Goal: Information Seeking & Learning: Check status

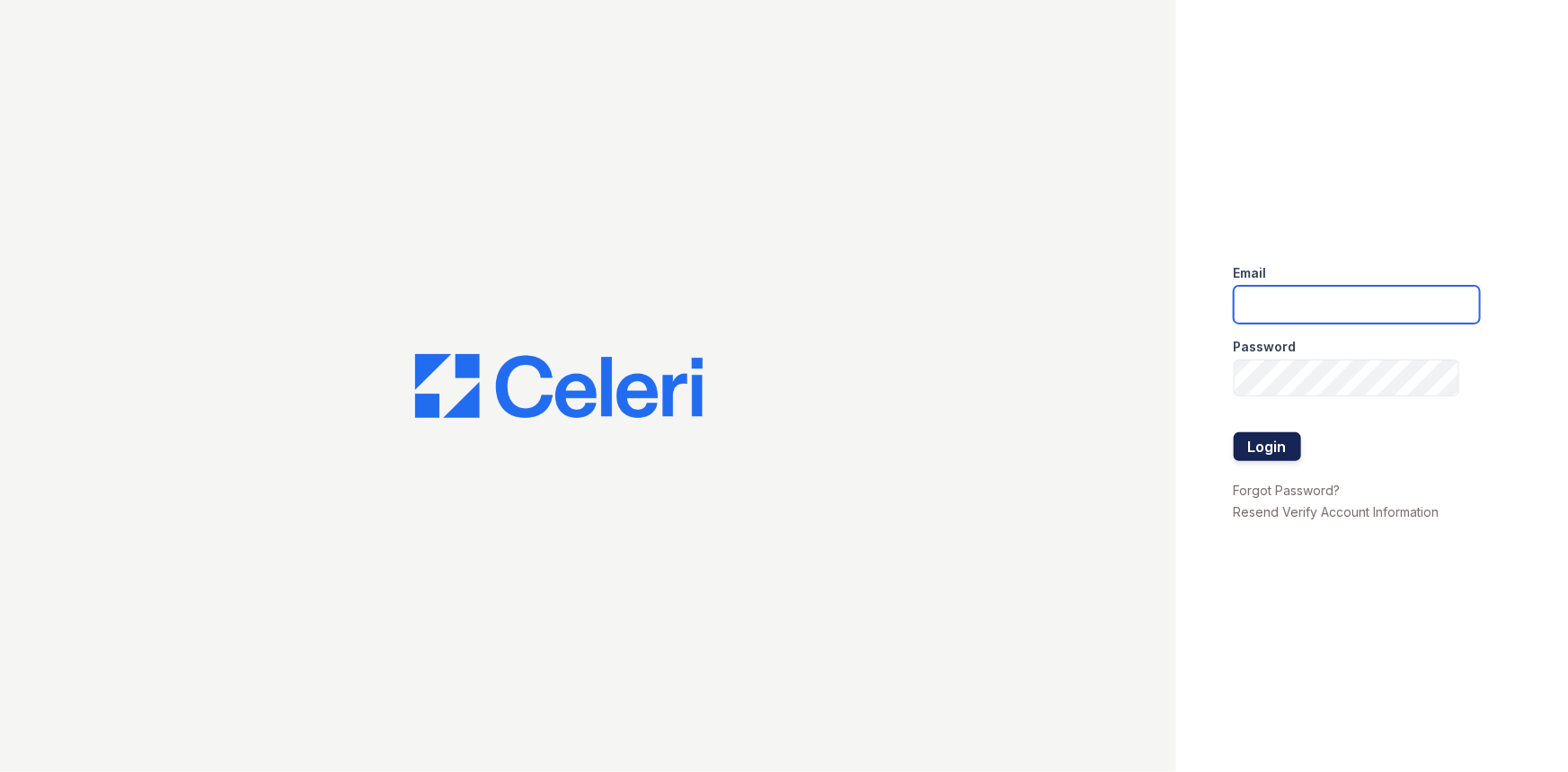
type input "[EMAIL_ADDRESS][DOMAIN_NAME]"
click at [1262, 440] on button "Login" at bounding box center [1267, 447] width 67 height 29
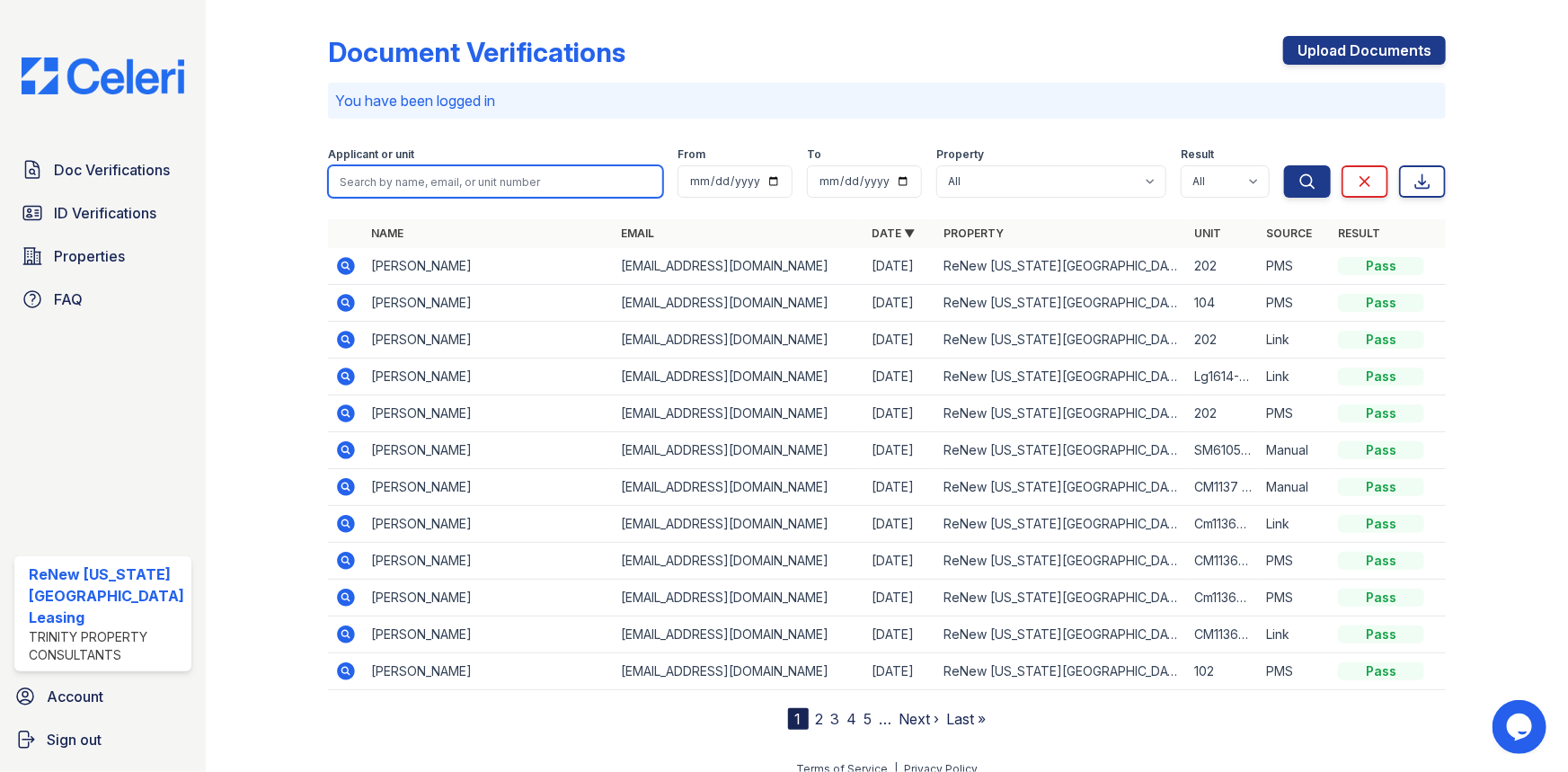
click at [439, 176] on input "search" at bounding box center [496, 182] width 336 height 33
type input "wallace"
click at [1284, 166] on button "Search" at bounding box center [1307, 182] width 47 height 33
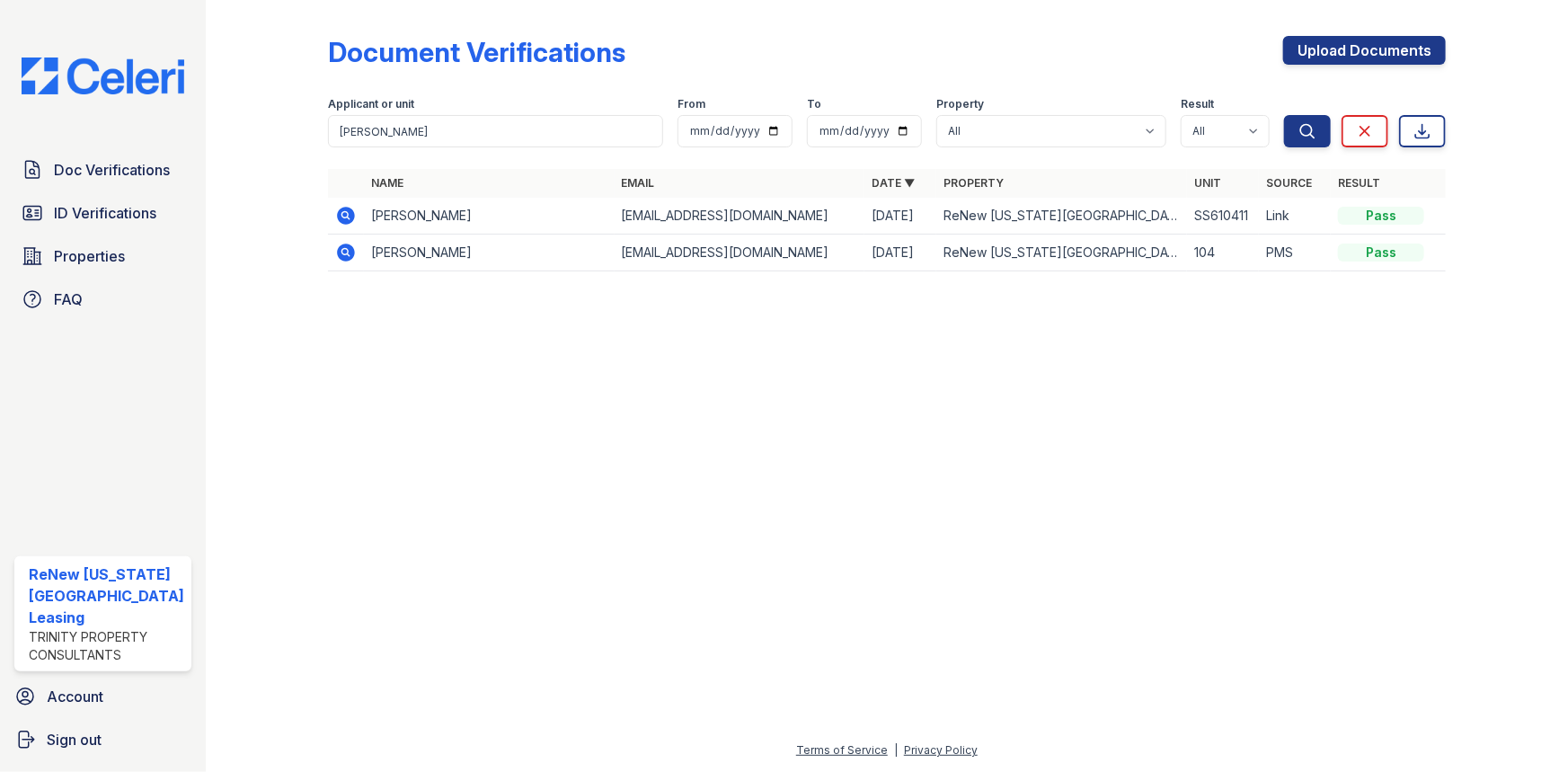
click at [337, 211] on icon at bounding box center [346, 215] width 18 height 18
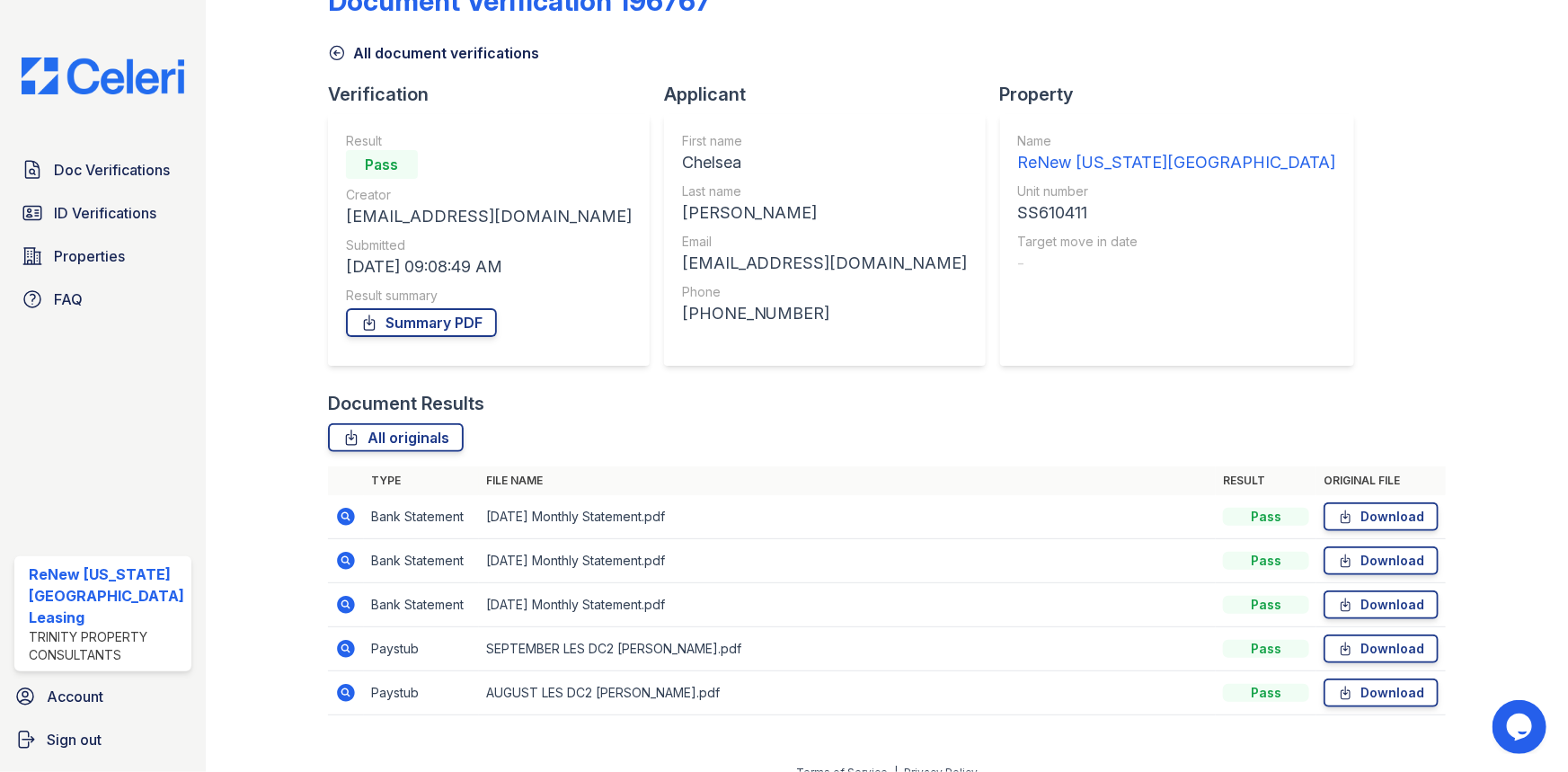
scroll to position [71, 0]
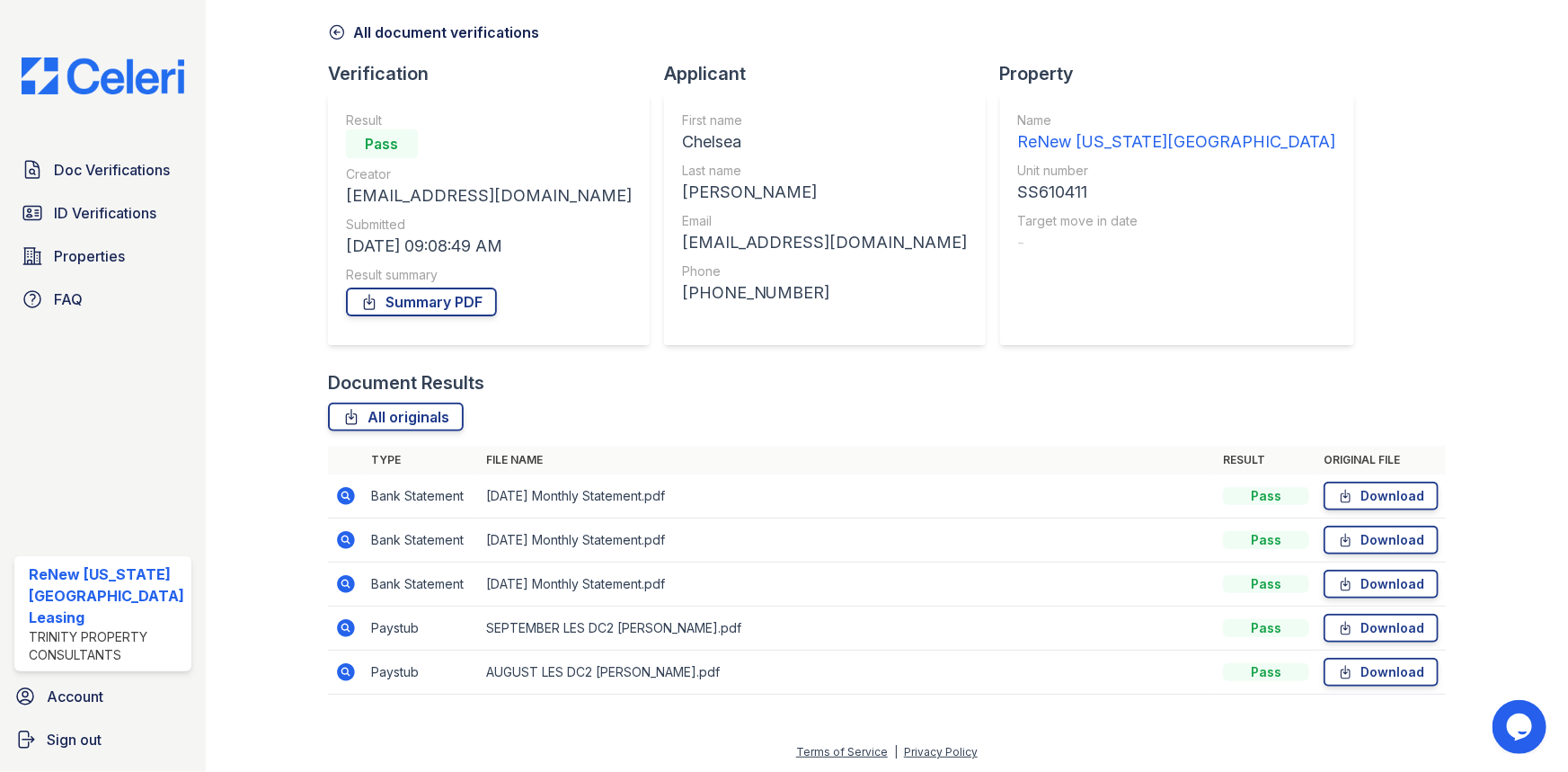
click at [347, 670] on icon at bounding box center [346, 672] width 18 height 18
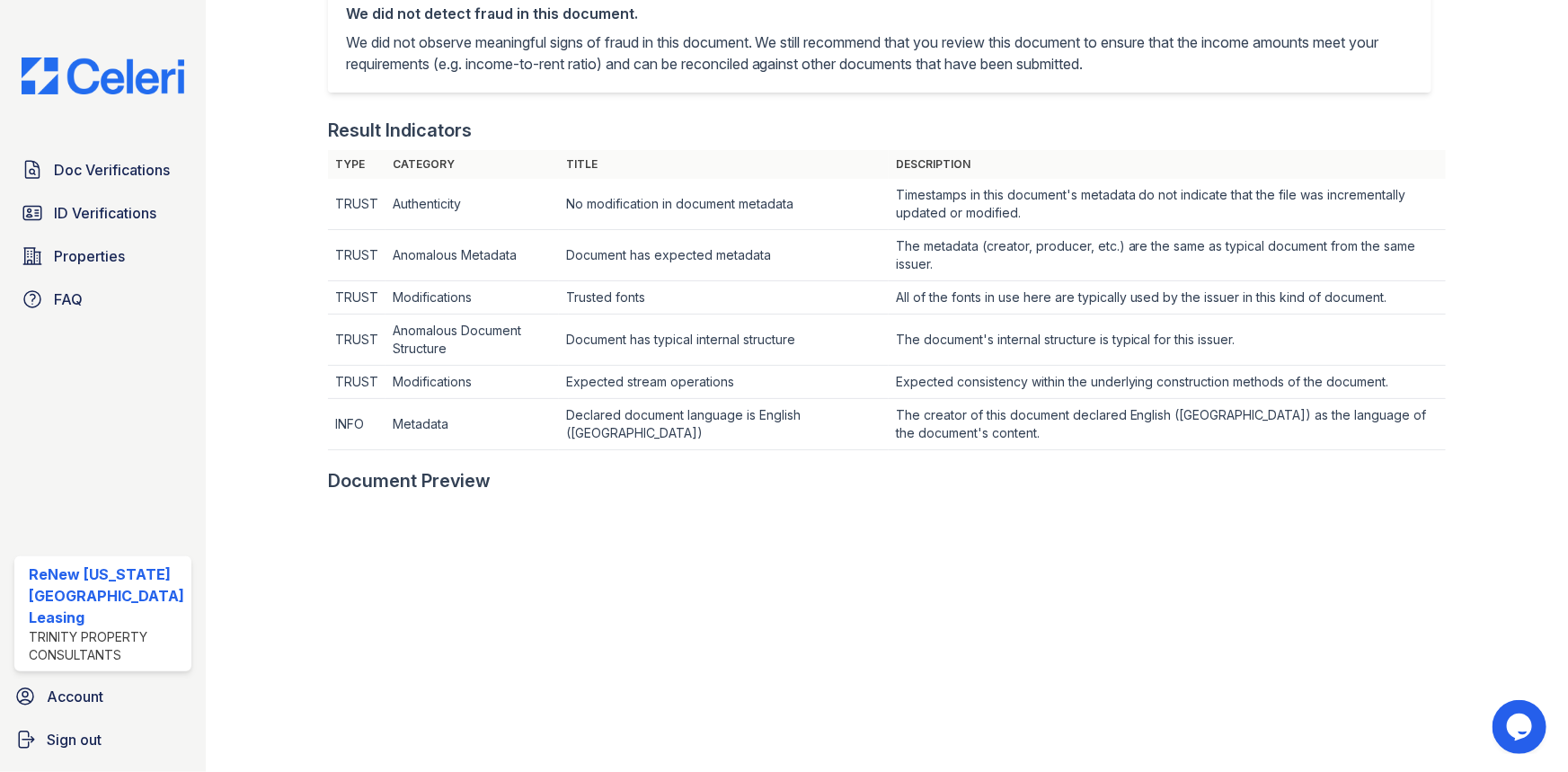
scroll to position [490, 0]
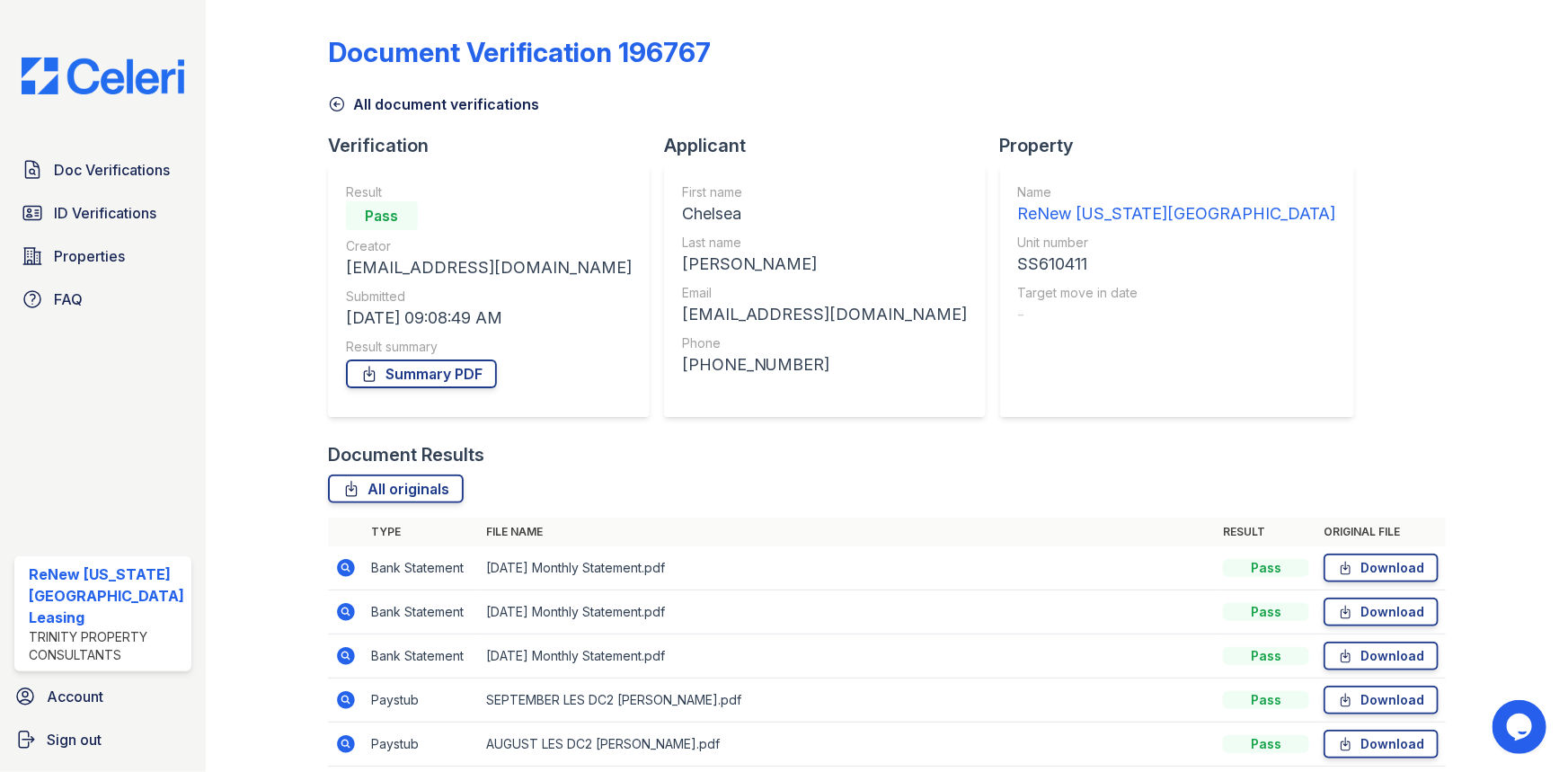
click at [341, 701] on icon at bounding box center [346, 701] width 22 height 22
click at [341, 657] on icon at bounding box center [346, 656] width 22 height 22
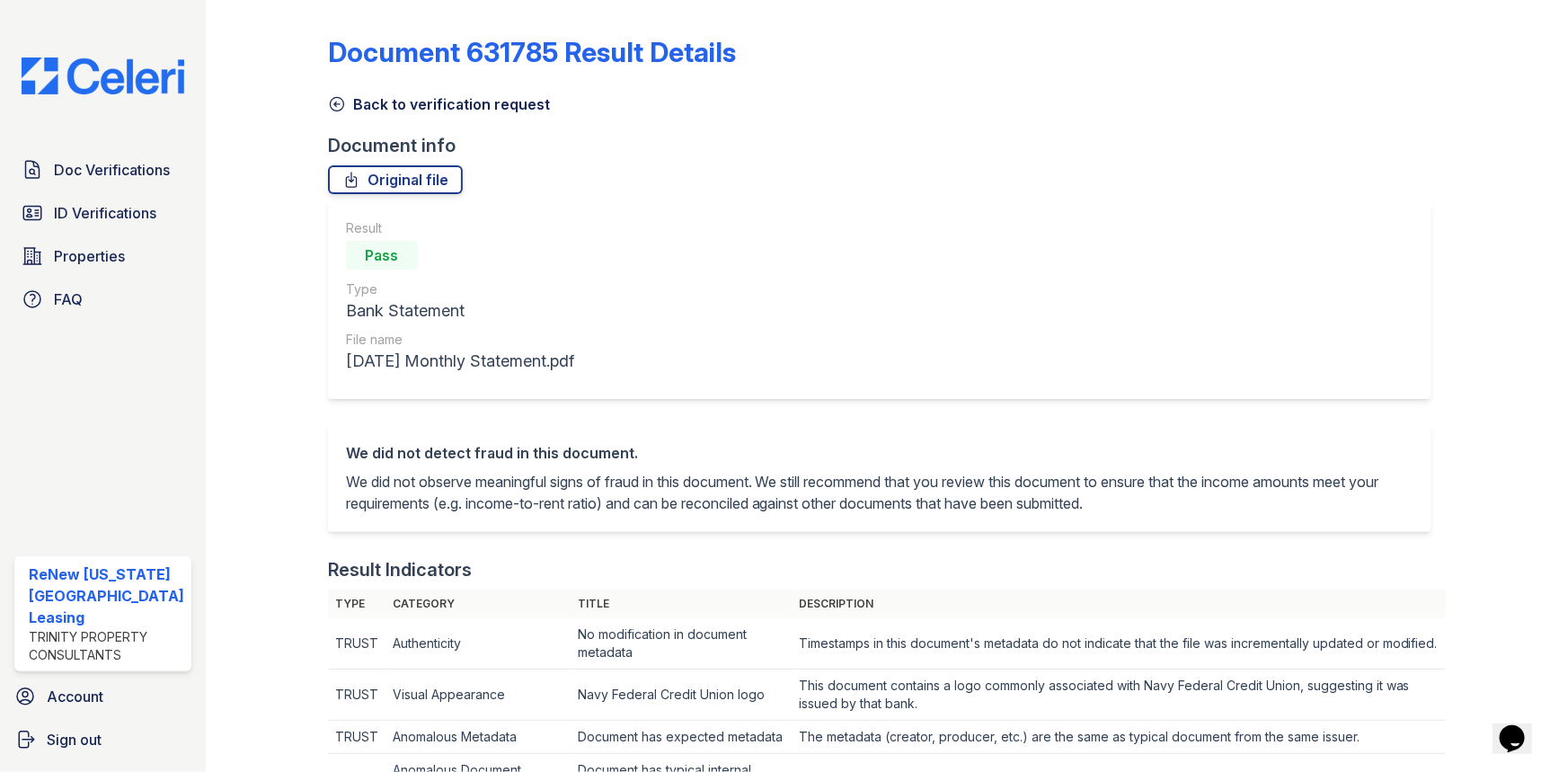
drag, startPoint x: 146, startPoint y: 169, endPoint x: 159, endPoint y: 187, distance: 22.2
click at [148, 169] on span "Doc Verifications" at bounding box center [111, 170] width 116 height 22
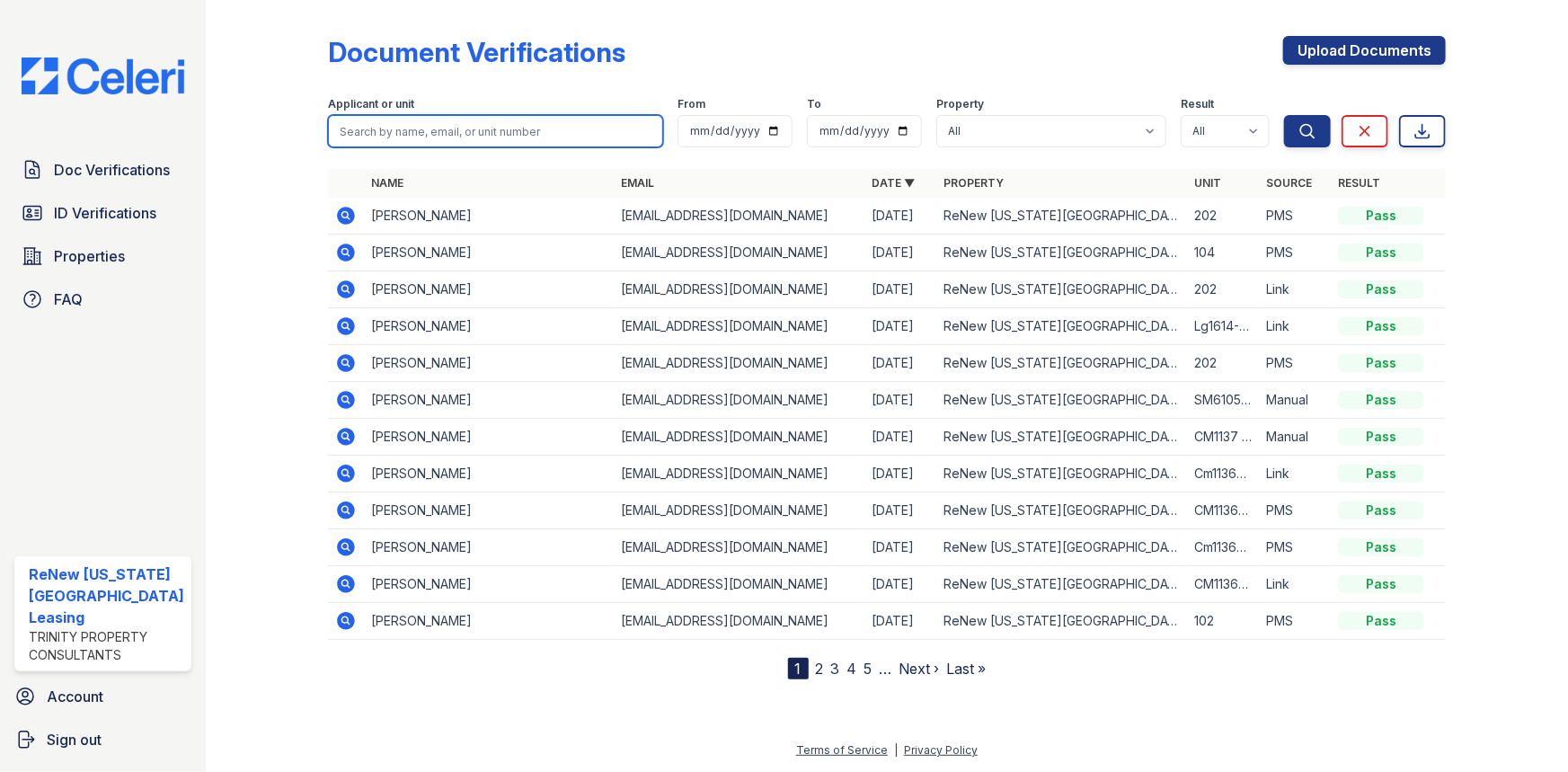
click at [440, 144] on input "search" at bounding box center [496, 131] width 336 height 33
type input "[PERSON_NAME]"
click at [1284, 115] on button "Search" at bounding box center [1307, 131] width 47 height 33
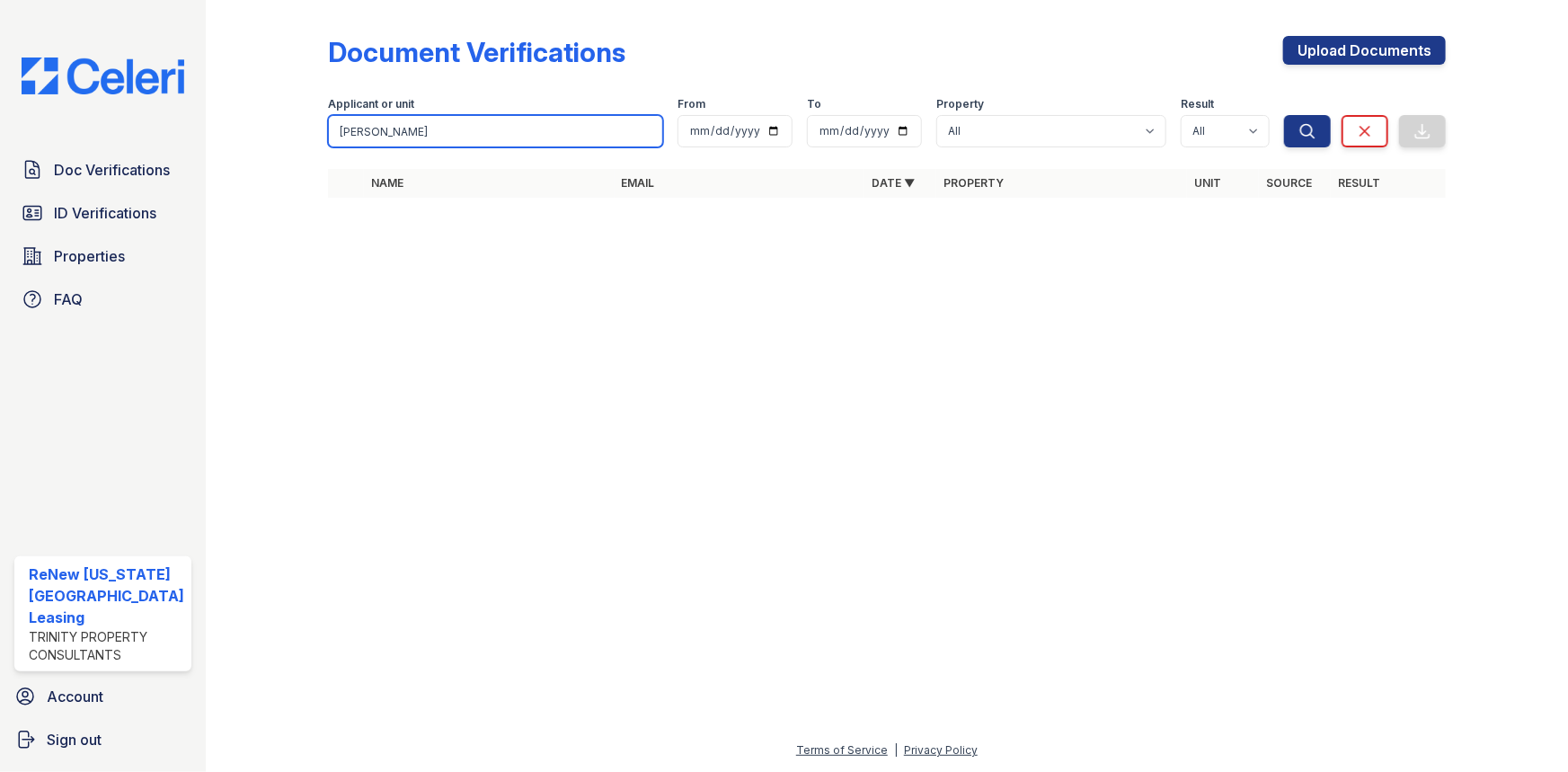
drag, startPoint x: 382, startPoint y: 128, endPoint x: 329, endPoint y: 133, distance: 53.2
click at [329, 133] on input "sexton" at bounding box center [496, 131] width 336 height 33
type input "p"
type input "o"
type input "peyton"
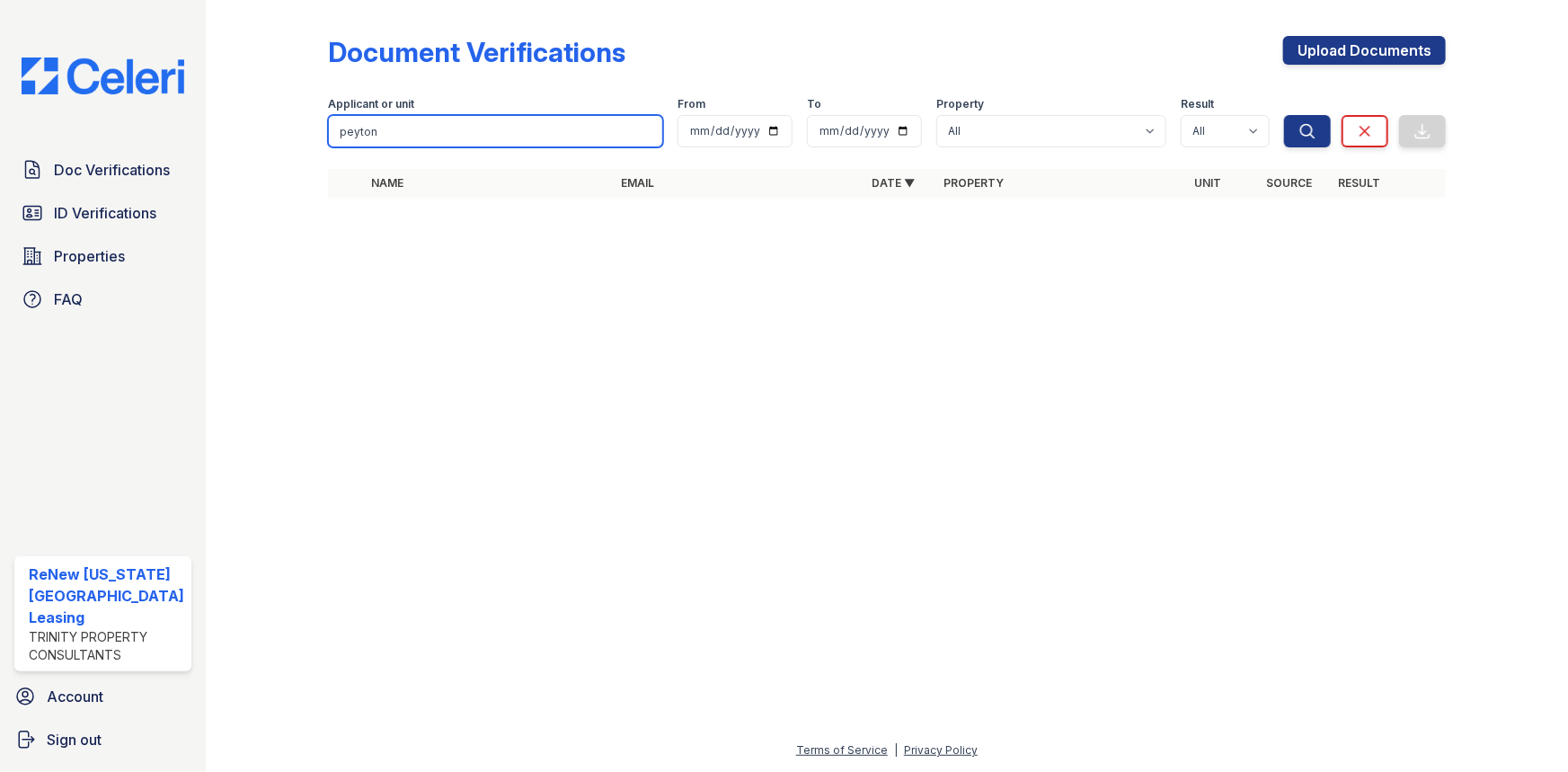
click at [1284, 115] on button "Search" at bounding box center [1307, 131] width 47 height 33
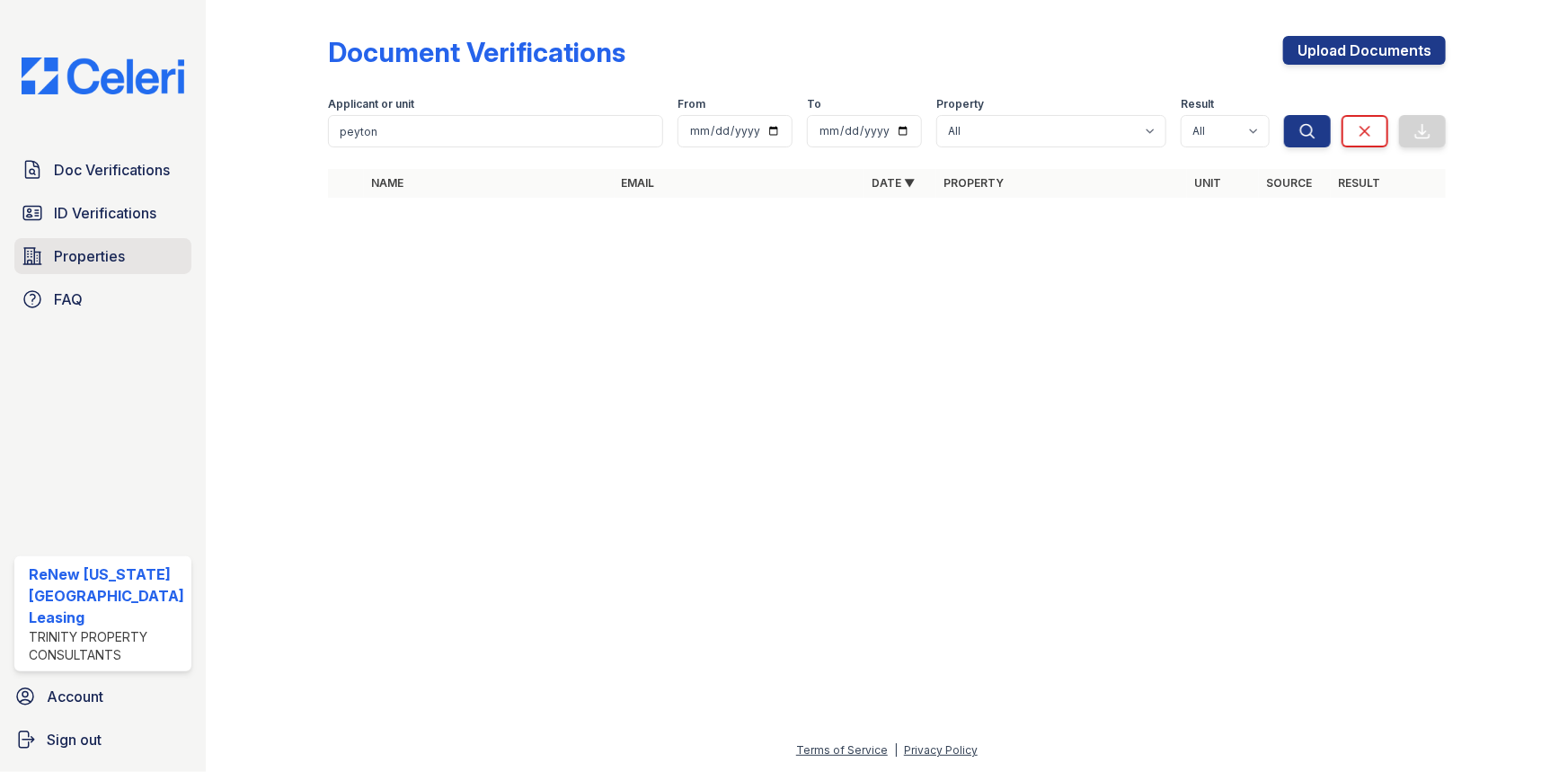
click at [73, 262] on span "Properties" at bounding box center [89, 256] width 71 height 22
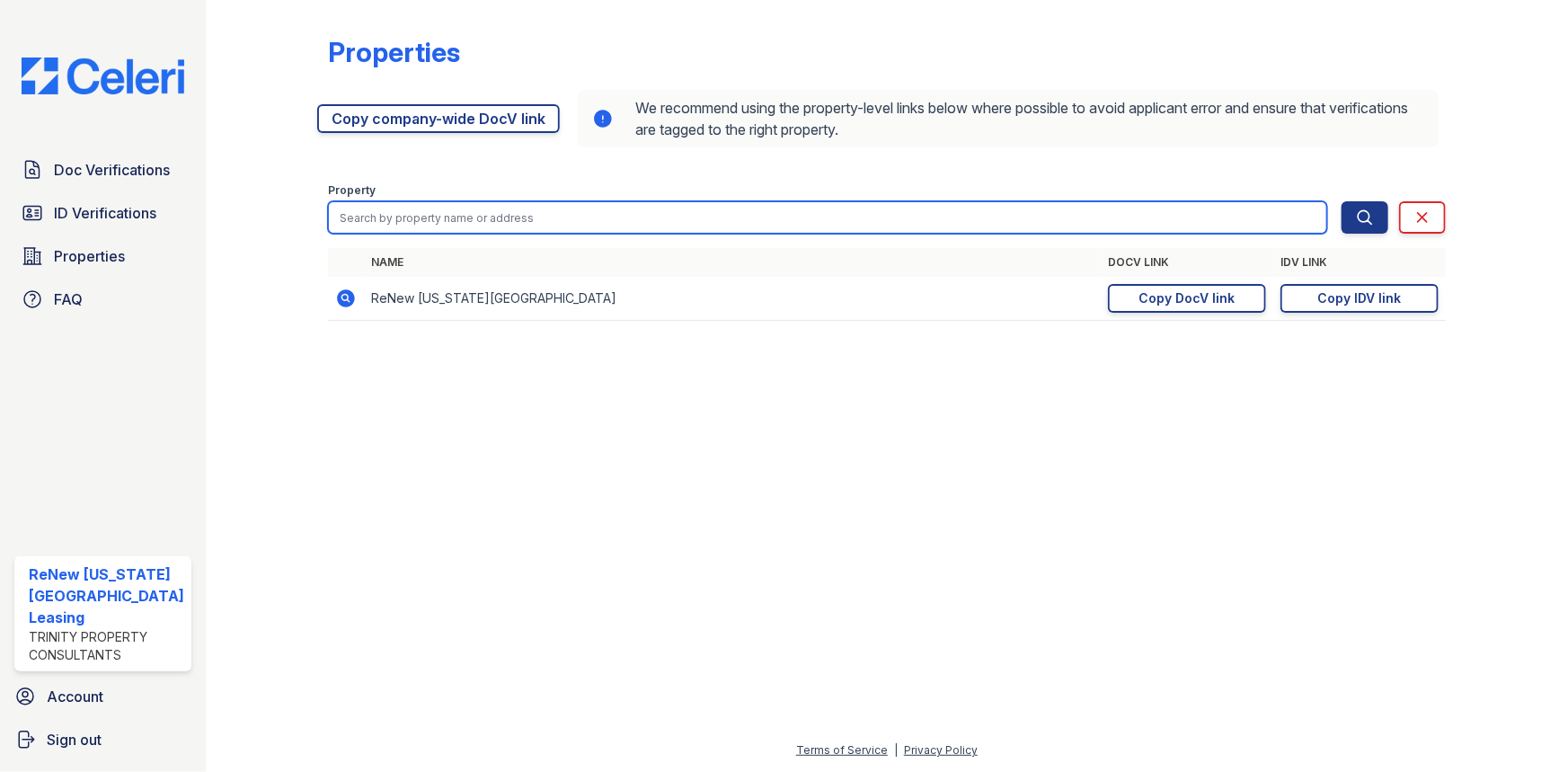
click at [396, 222] on input "search" at bounding box center [829, 217] width 1000 height 33
type input "Renew chesapeake"
click at [1342, 201] on button "Search" at bounding box center [1365, 217] width 47 height 33
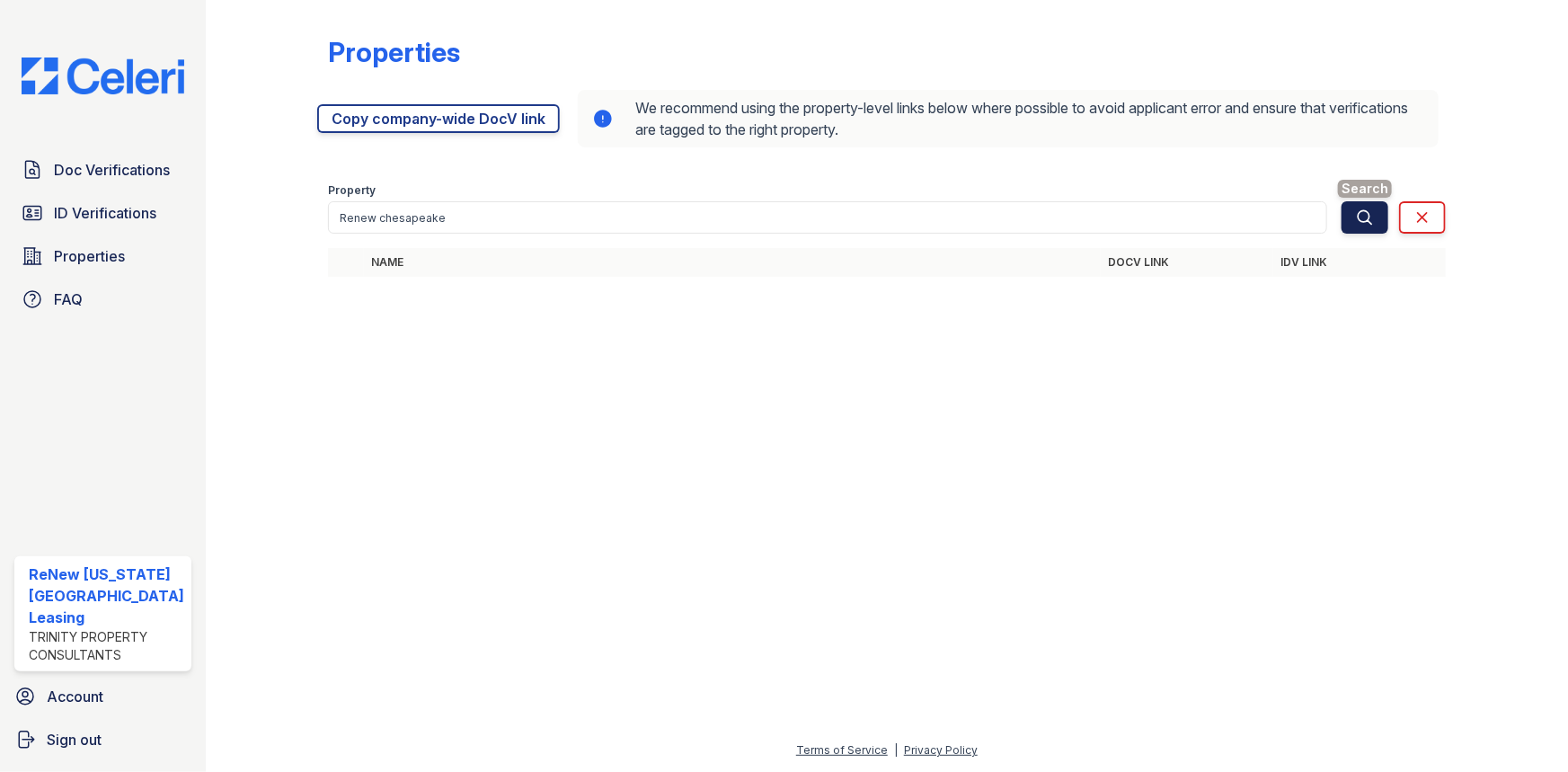
click at [1366, 223] on icon "submit" at bounding box center [1366, 217] width 18 height 18
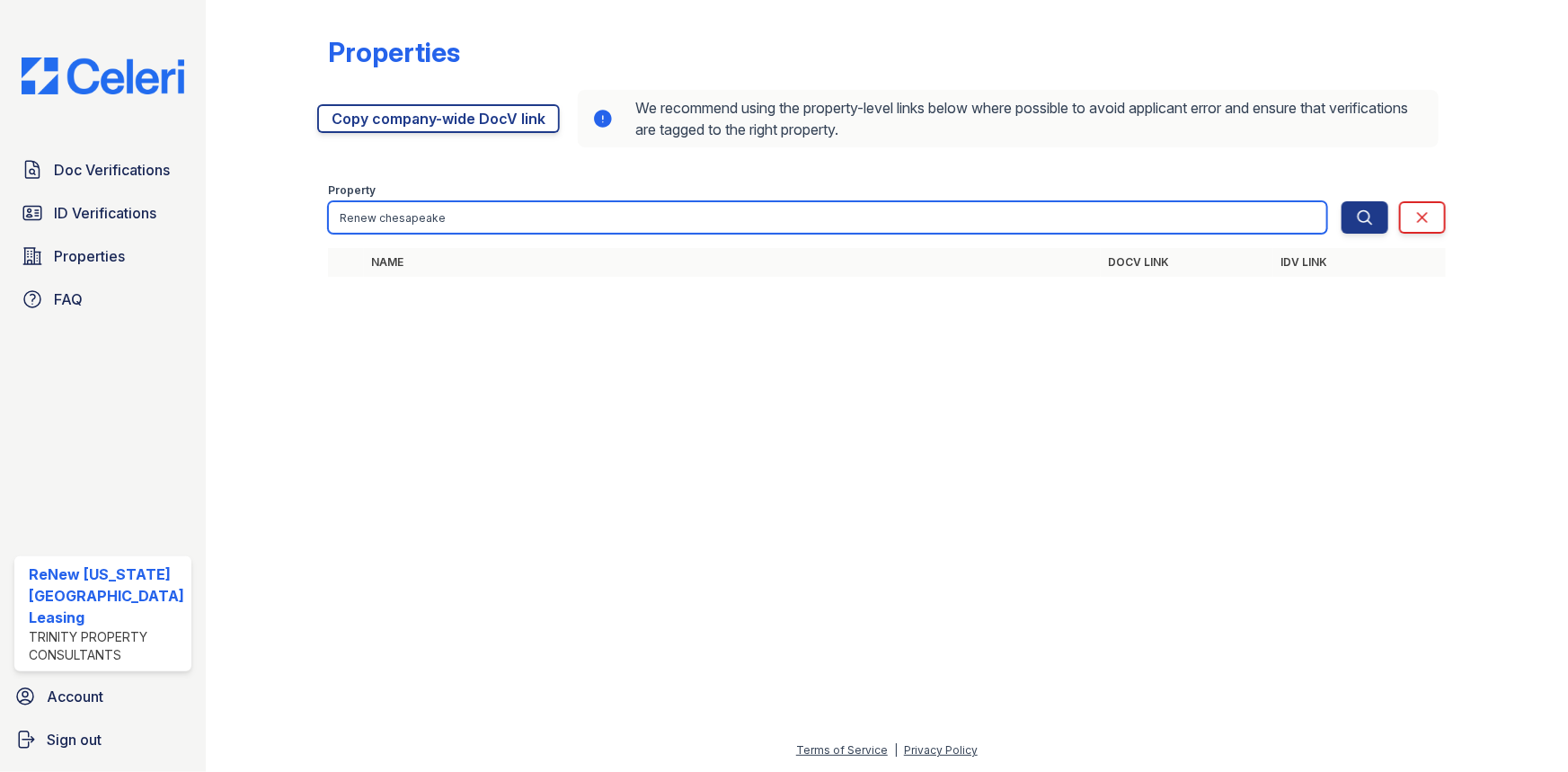
drag, startPoint x: 566, startPoint y: 221, endPoint x: 204, endPoint y: 216, distance: 362.0
click at [205, 219] on div "Properties https://app.getceleri.com/6e5c3bf3-2dc2-4e79-bfe5-feac4f70d48d/submi…" at bounding box center [886, 386] width 1363 height 772
type input "Renew chesapeake"
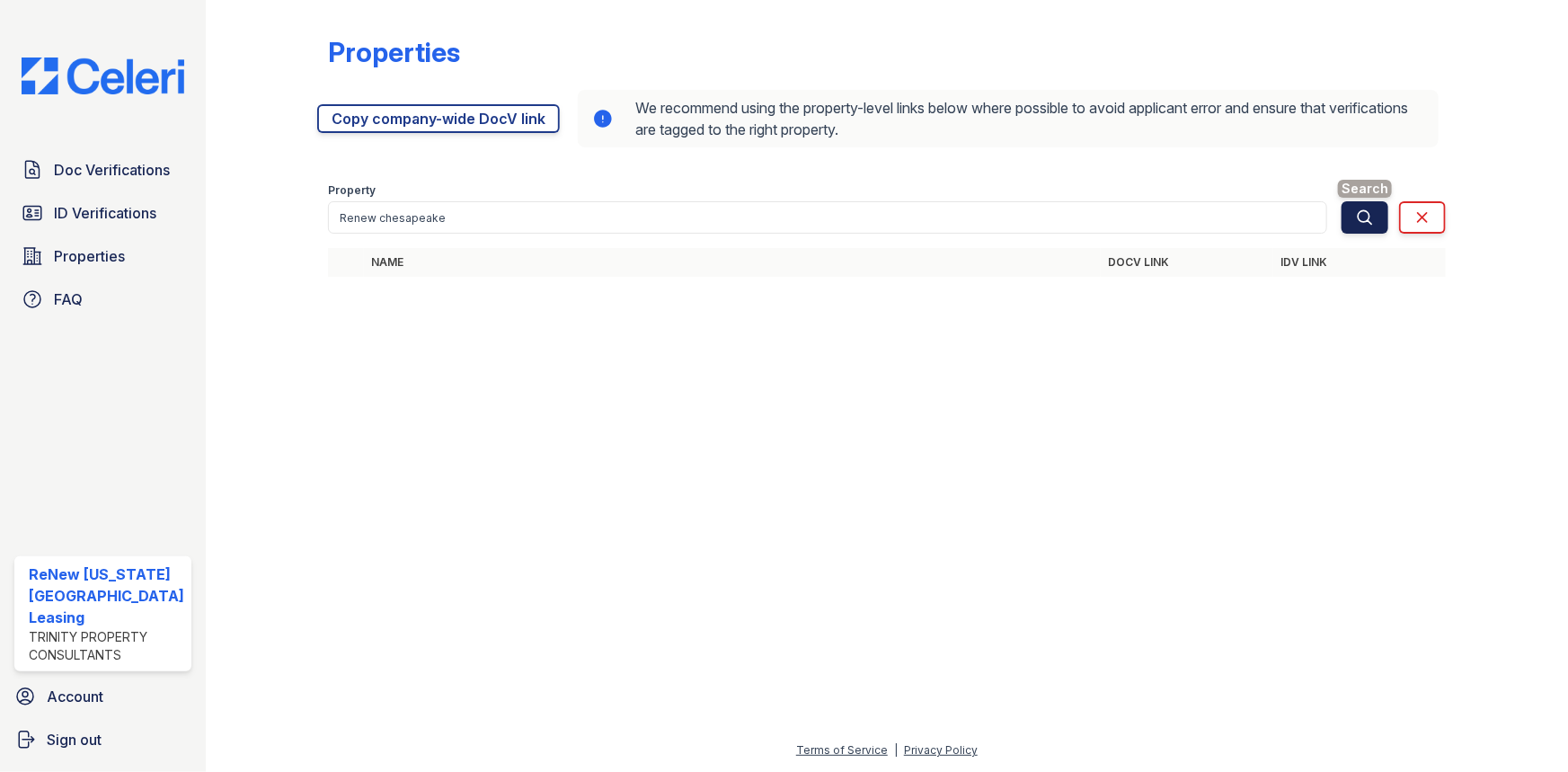
click at [1362, 215] on icon "submit" at bounding box center [1366, 217] width 18 height 18
click at [457, 307] on div "Properties https://app.getceleri.com/6e5c3bf3-2dc2-4e79-bfe5-feac4f70d48d/submi…" at bounding box center [886, 162] width 1305 height 323
click at [162, 167] on span "Doc Verifications" at bounding box center [111, 170] width 116 height 22
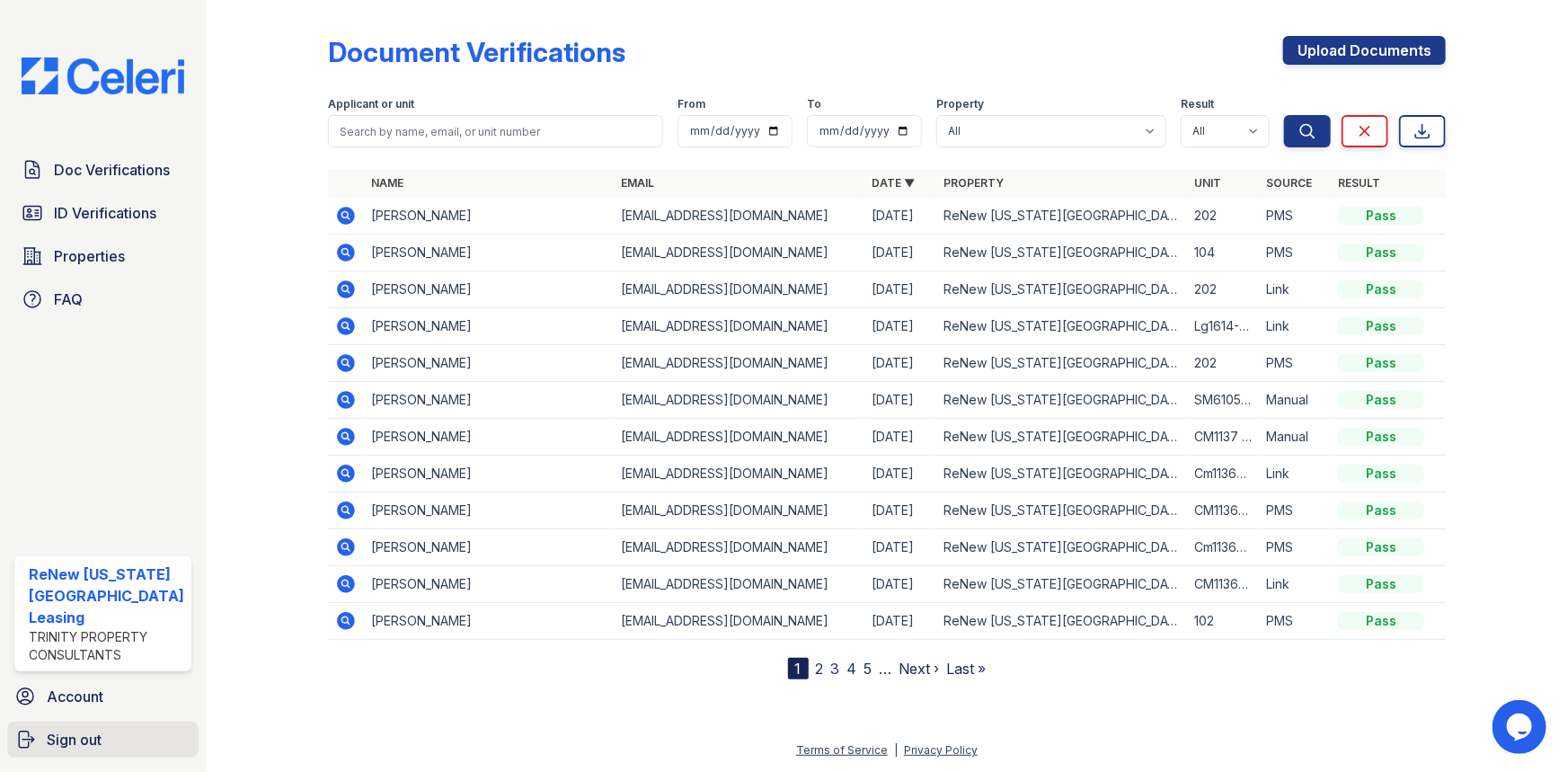
drag, startPoint x: 60, startPoint y: 742, endPoint x: 45, endPoint y: 743, distance: 15.0
click at [60, 742] on span "Sign out" at bounding box center [73, 739] width 55 height 22
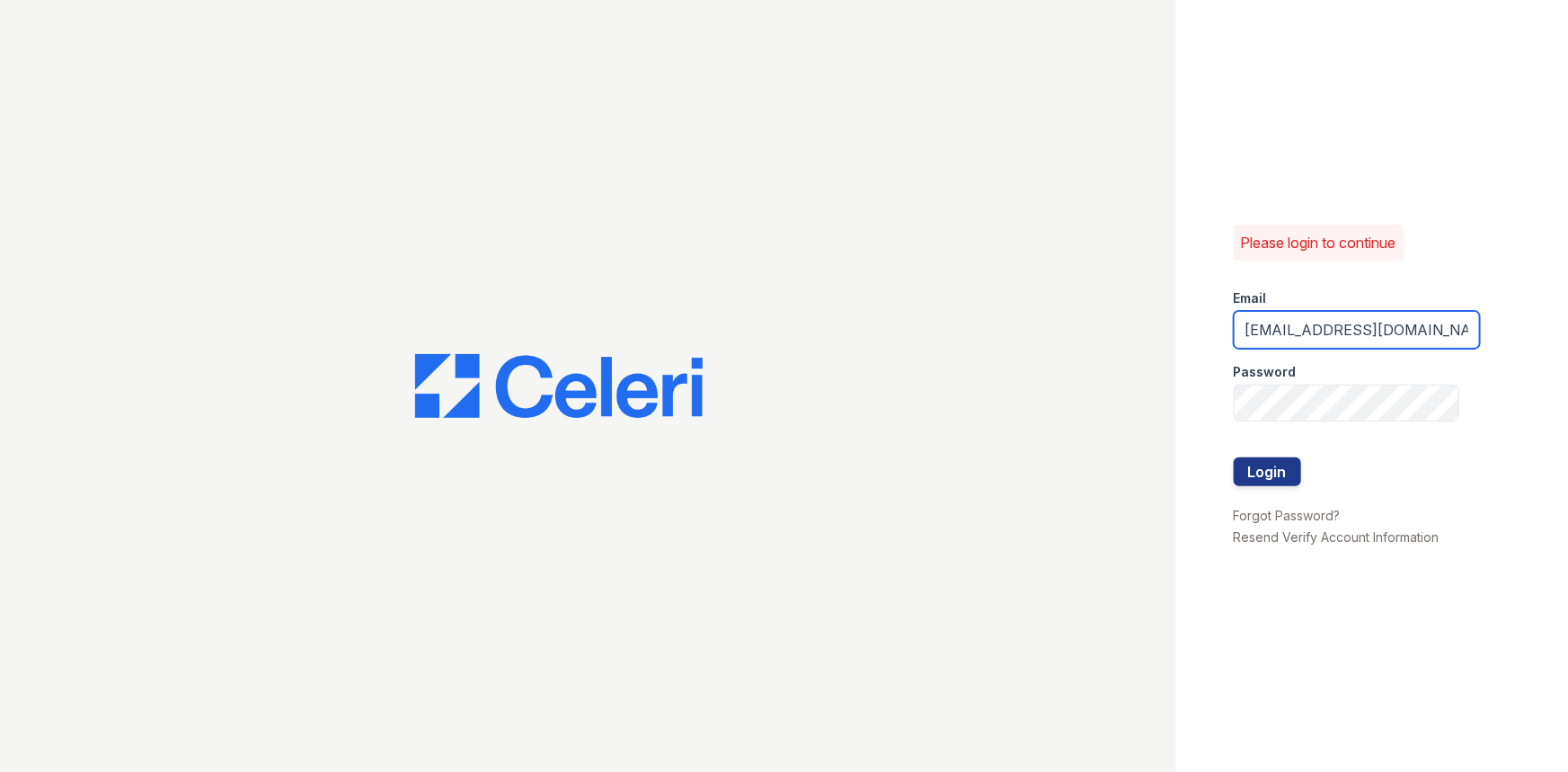
drag, startPoint x: 1292, startPoint y: 328, endPoint x: 1375, endPoint y: 328, distance: 83.0
click at [1375, 328] on input "renewvirginiabeach@trinity-pm.com" at bounding box center [1357, 329] width 246 height 38
type input "renewchesapeake@trinity-pm.com"
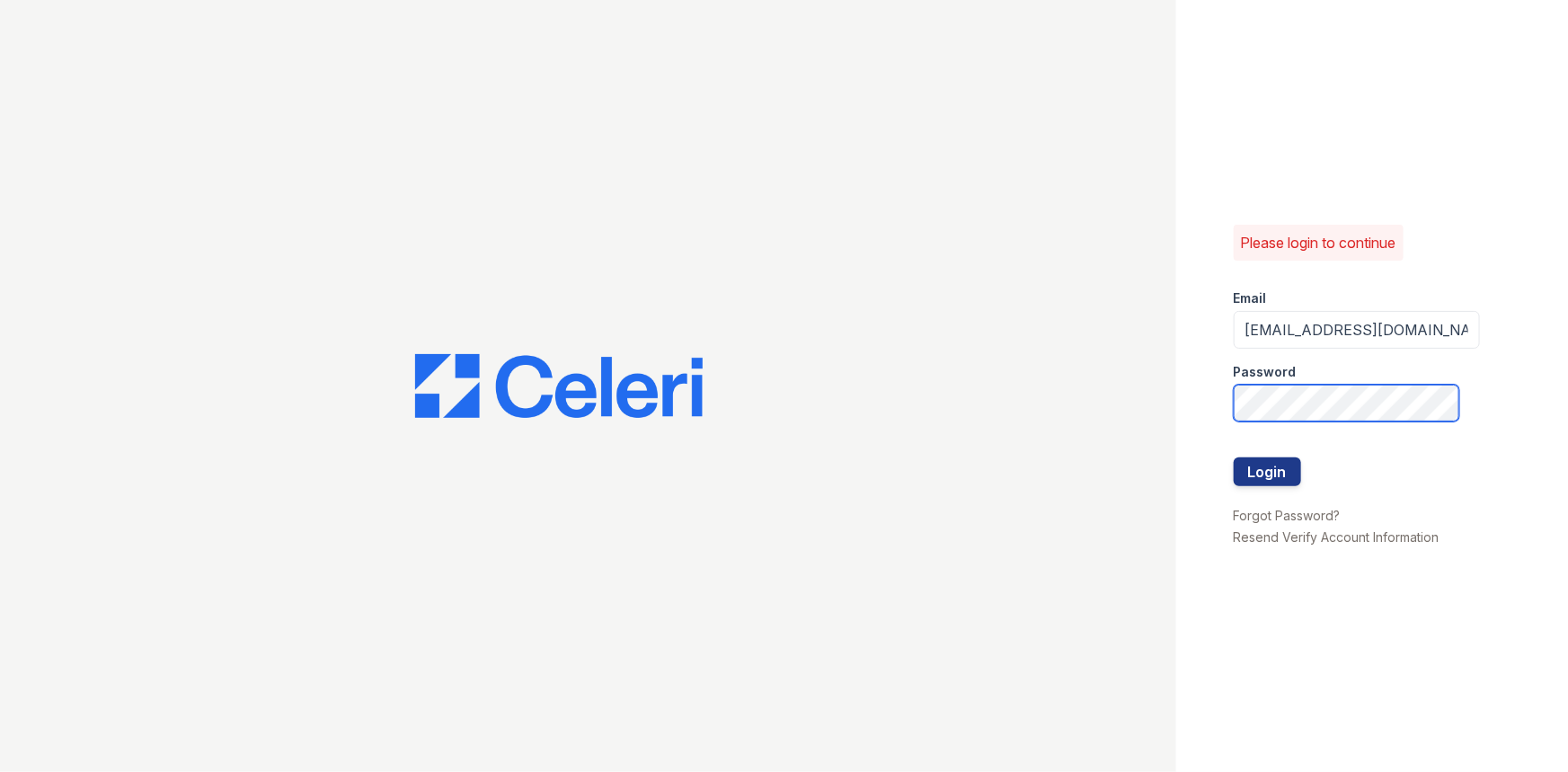
click at [1211, 405] on div "Please login to continue Email renewchesapeake@trinity-pm.com Password Login Fo…" at bounding box center [1372, 386] width 392 height 772
click at [1272, 469] on button "Login" at bounding box center [1267, 471] width 67 height 29
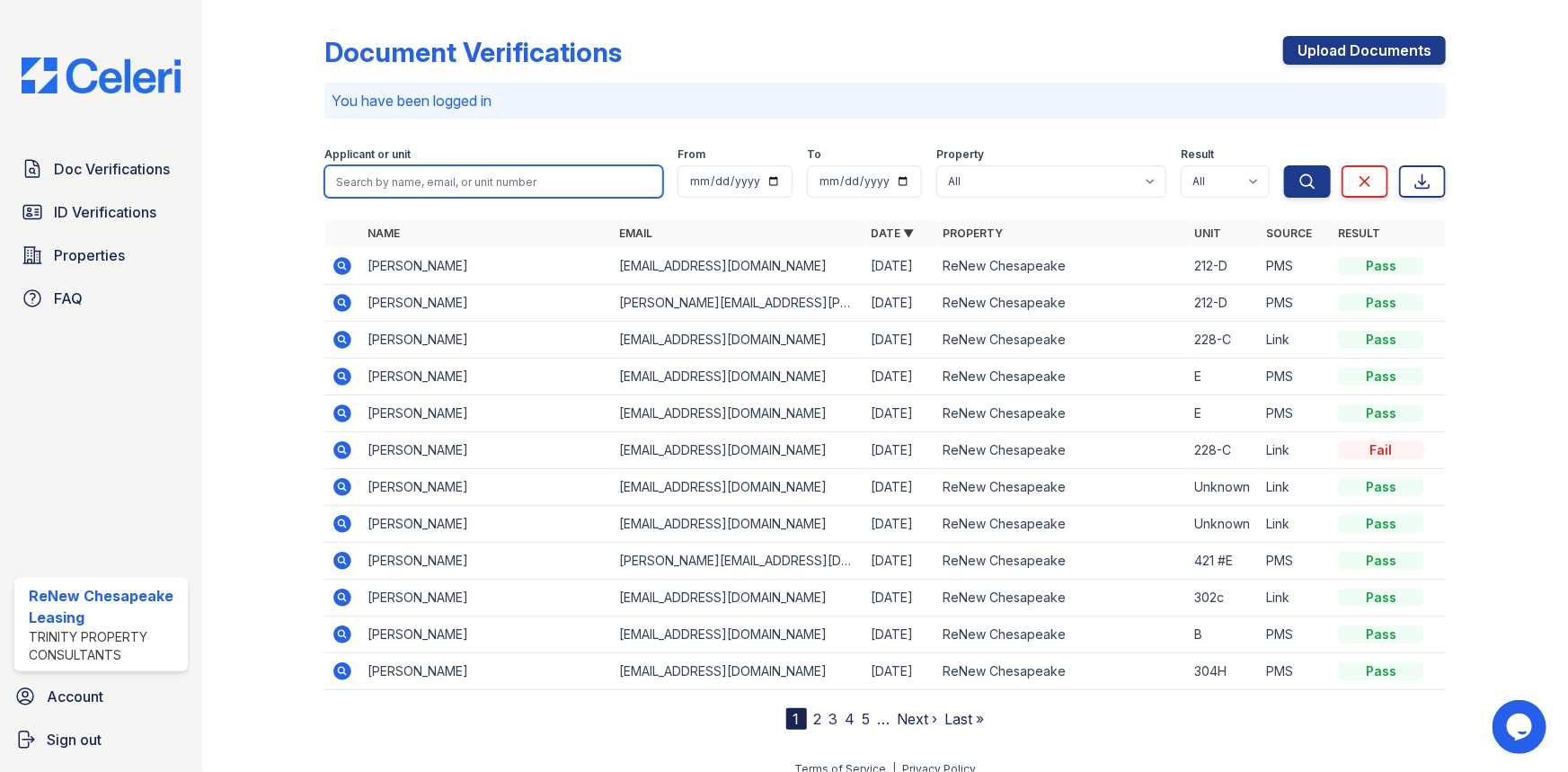
click at [508, 185] on input "search" at bounding box center [493, 182] width 338 height 33
type input "peyton"
click at [1284, 166] on button "Search" at bounding box center [1307, 182] width 47 height 33
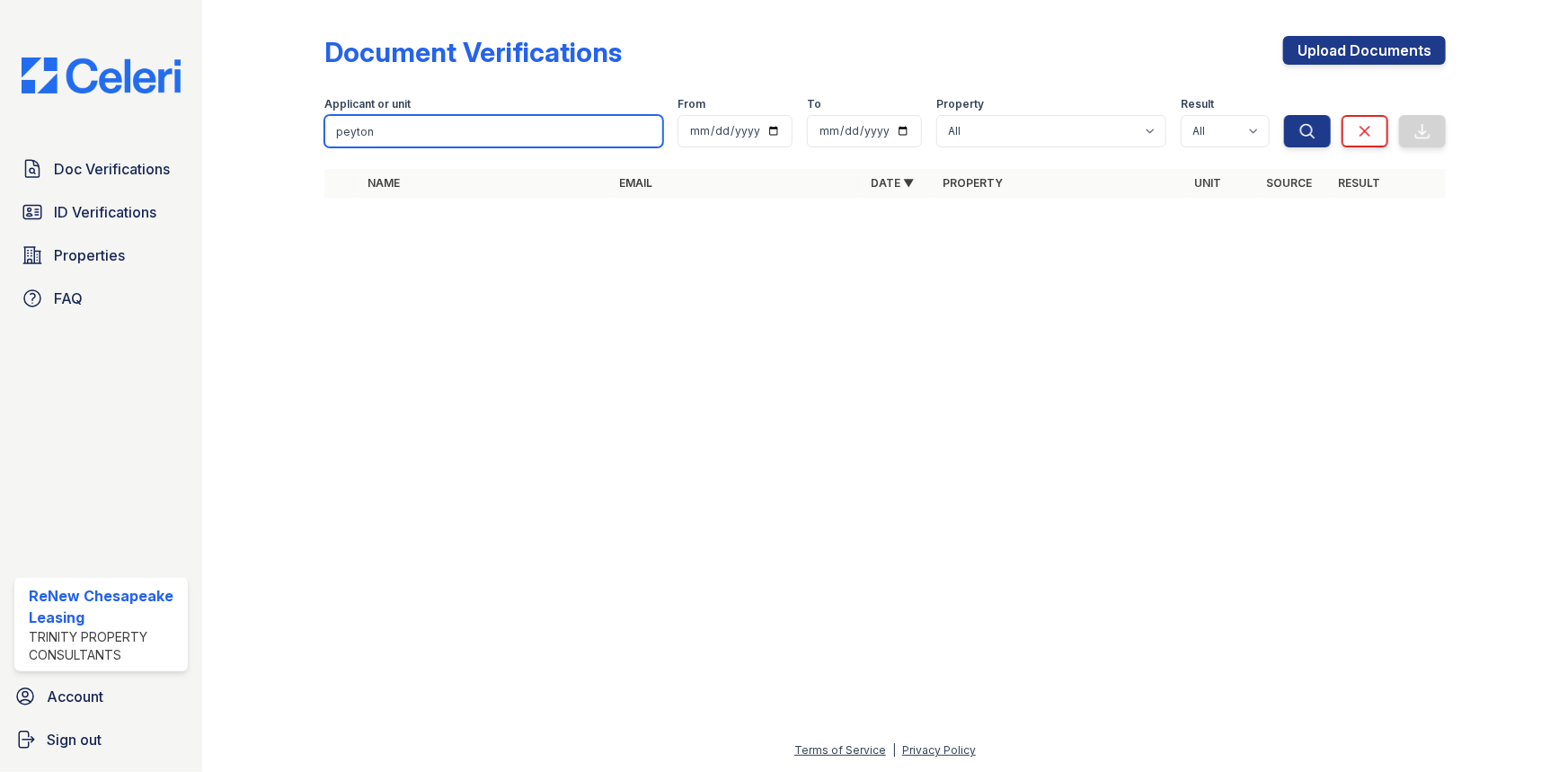
drag, startPoint x: 380, startPoint y: 131, endPoint x: 347, endPoint y: 128, distance: 33.1
click at [347, 128] on input "peyton" at bounding box center [493, 131] width 338 height 33
type input "p"
type input "[PERSON_NAME]"
click at [1284, 115] on button "Search" at bounding box center [1307, 131] width 47 height 33
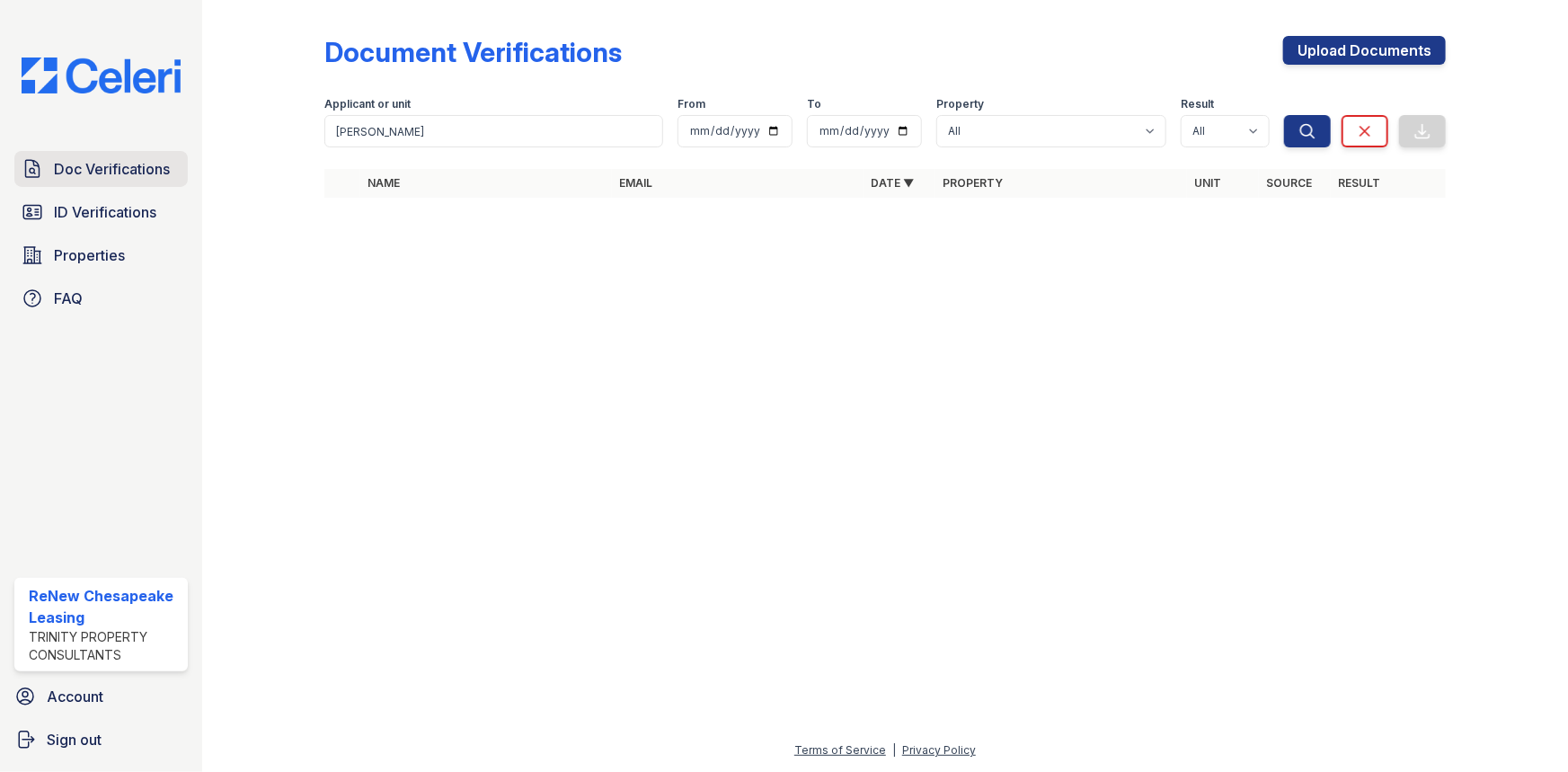
click at [147, 154] on link "Doc Verifications" at bounding box center [100, 169] width 174 height 36
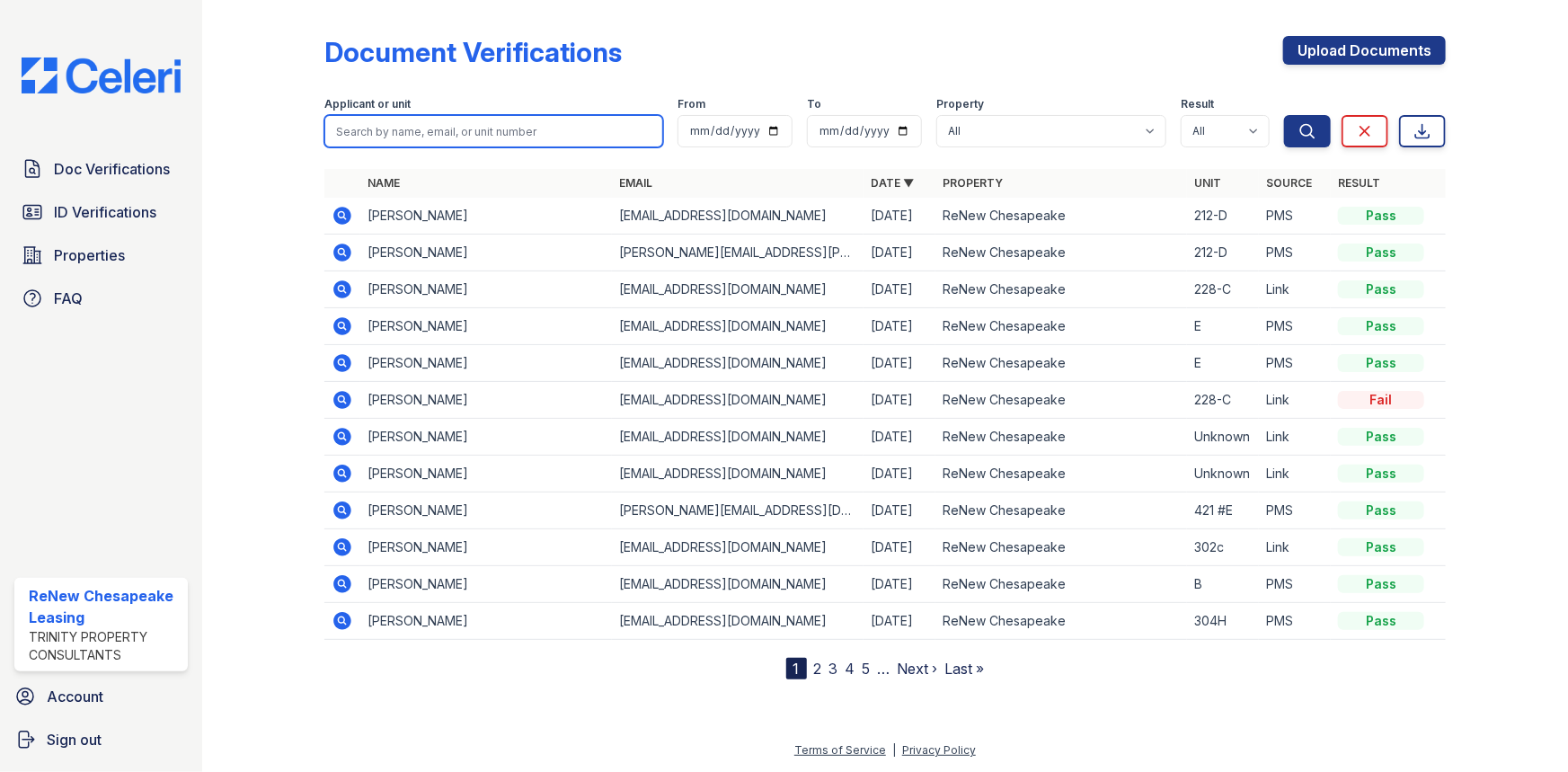
click at [376, 131] on input "search" at bounding box center [493, 131] width 338 height 33
type input "[PERSON_NAME]"
click at [1284, 115] on button "Search" at bounding box center [1307, 131] width 47 height 33
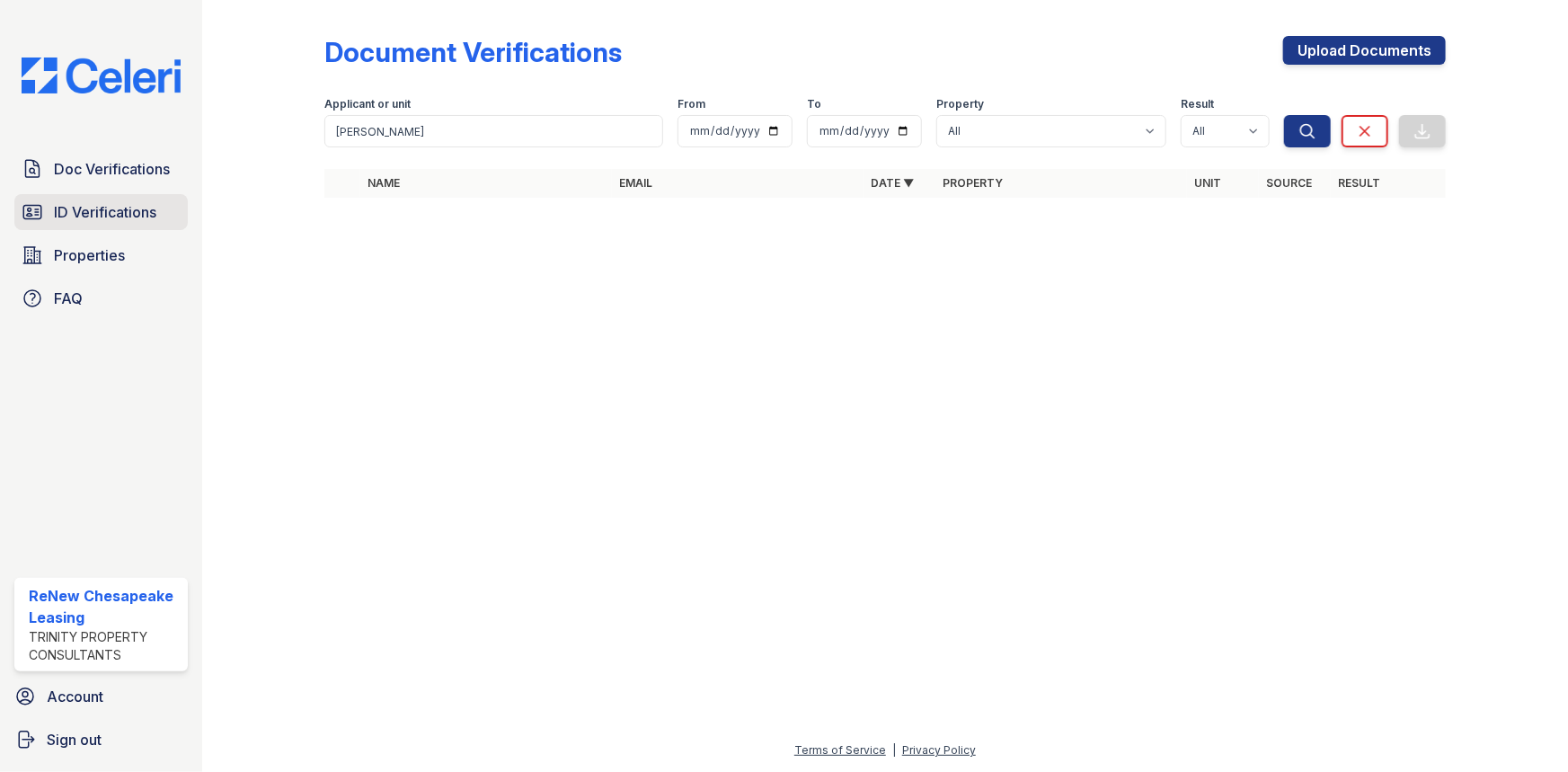
click at [139, 210] on span "ID Verifications" at bounding box center [104, 212] width 102 height 22
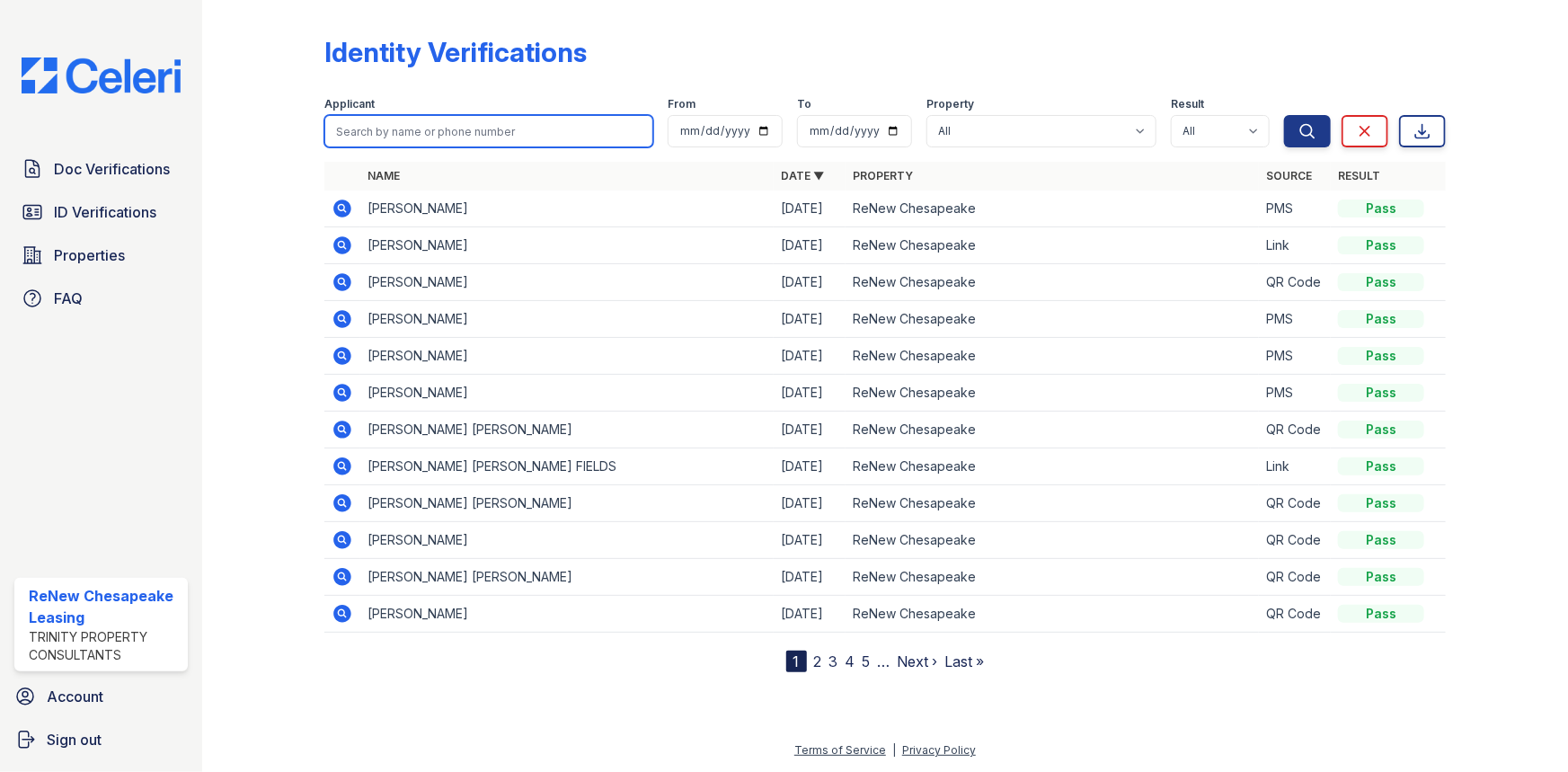
click at [412, 135] on input "search" at bounding box center [488, 131] width 328 height 33
type input "[PERSON_NAME]"
click at [1284, 115] on button "Search" at bounding box center [1307, 131] width 47 height 33
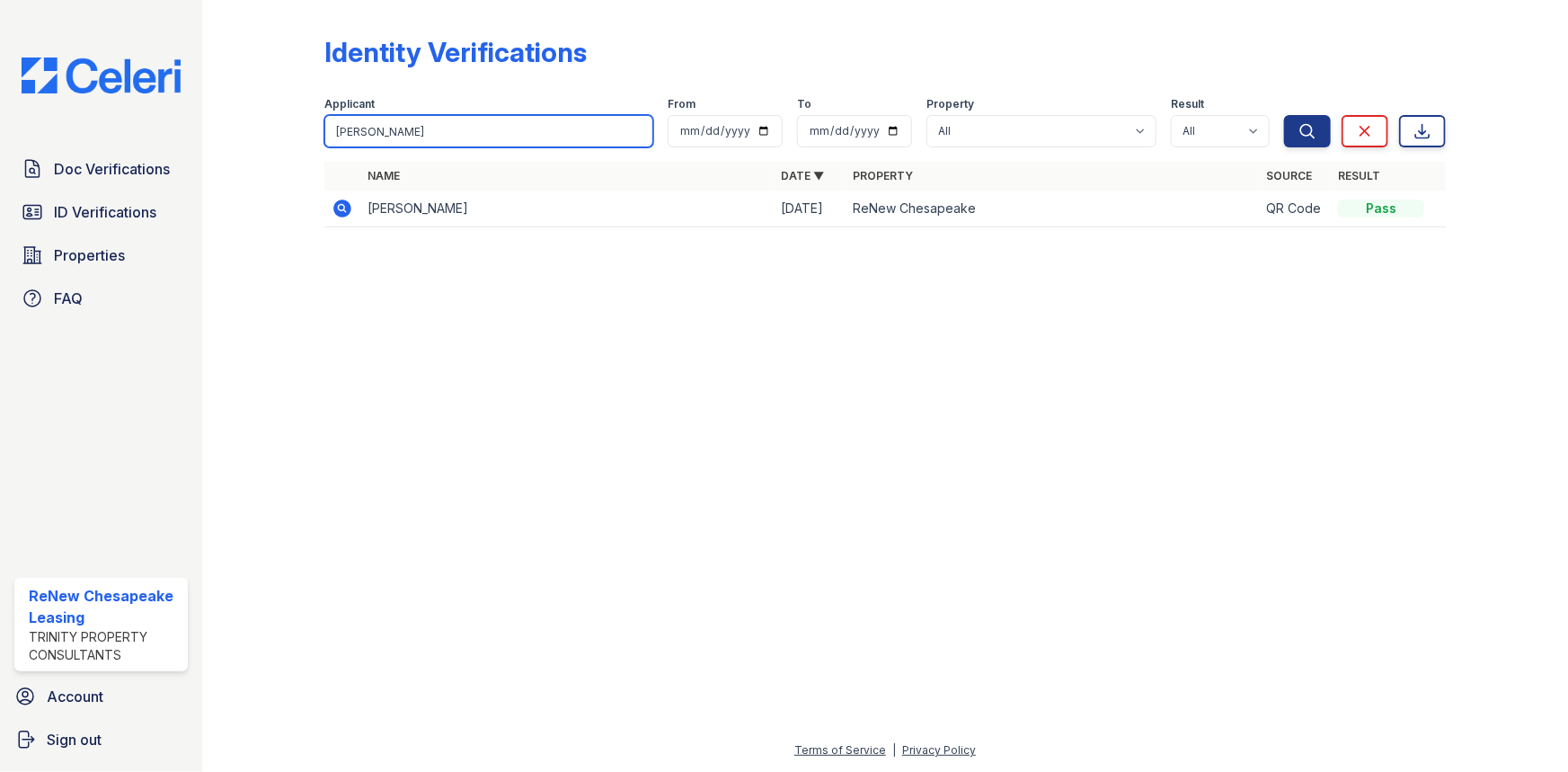
drag, startPoint x: 380, startPoint y: 130, endPoint x: 324, endPoint y: 128, distance: 56.0
click at [324, 128] on div "Identity Verifications Filter Applicant [PERSON_NAME] From To Property All ReNe…" at bounding box center [885, 137] width 1309 height 274
click at [457, 126] on input "search" at bounding box center [488, 131] width 328 height 33
type input "[PERSON_NAME]"
click at [1284, 115] on button "Search" at bounding box center [1307, 131] width 47 height 33
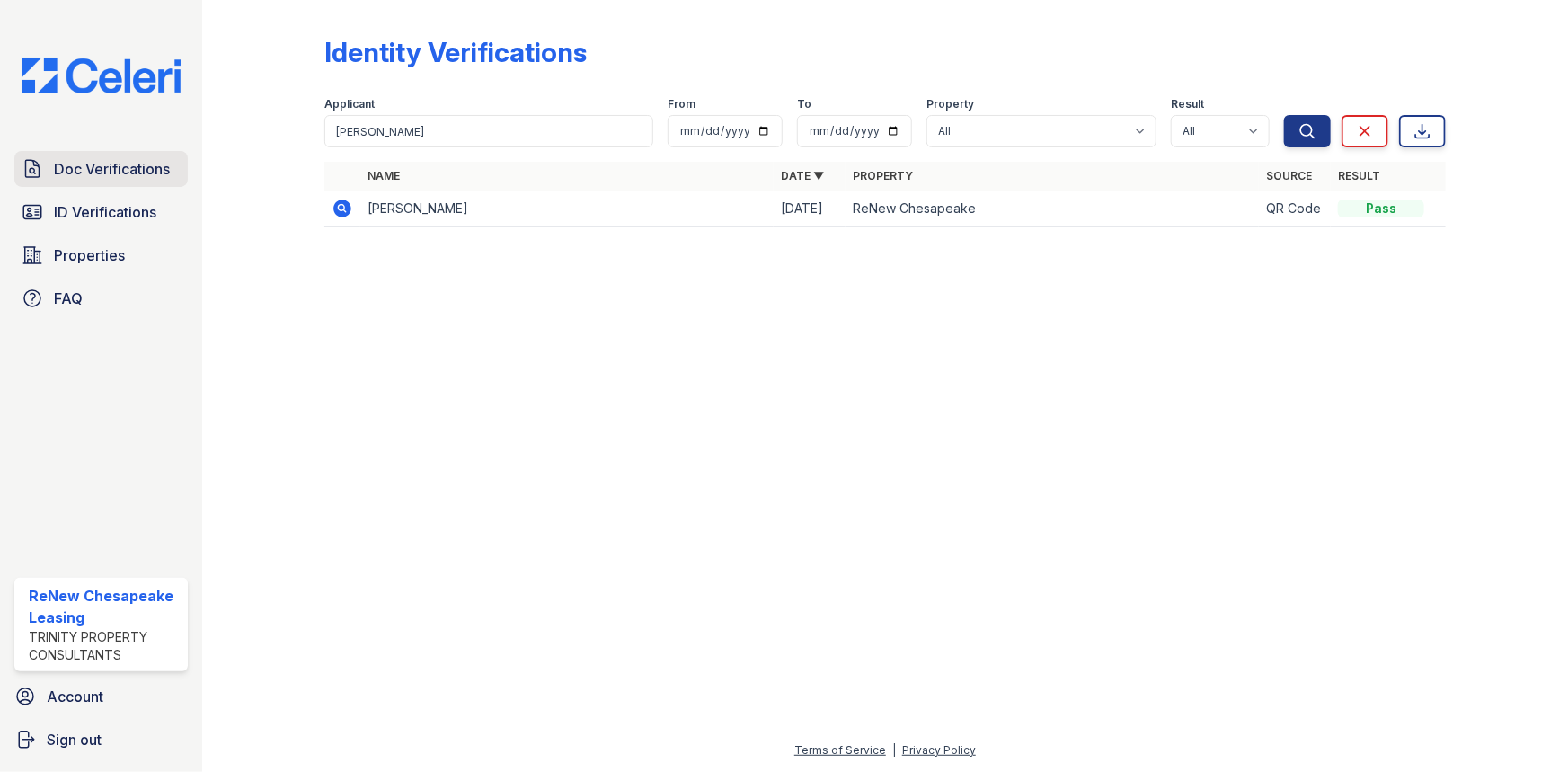
click at [60, 165] on span "Doc Verifications" at bounding box center [111, 169] width 116 height 22
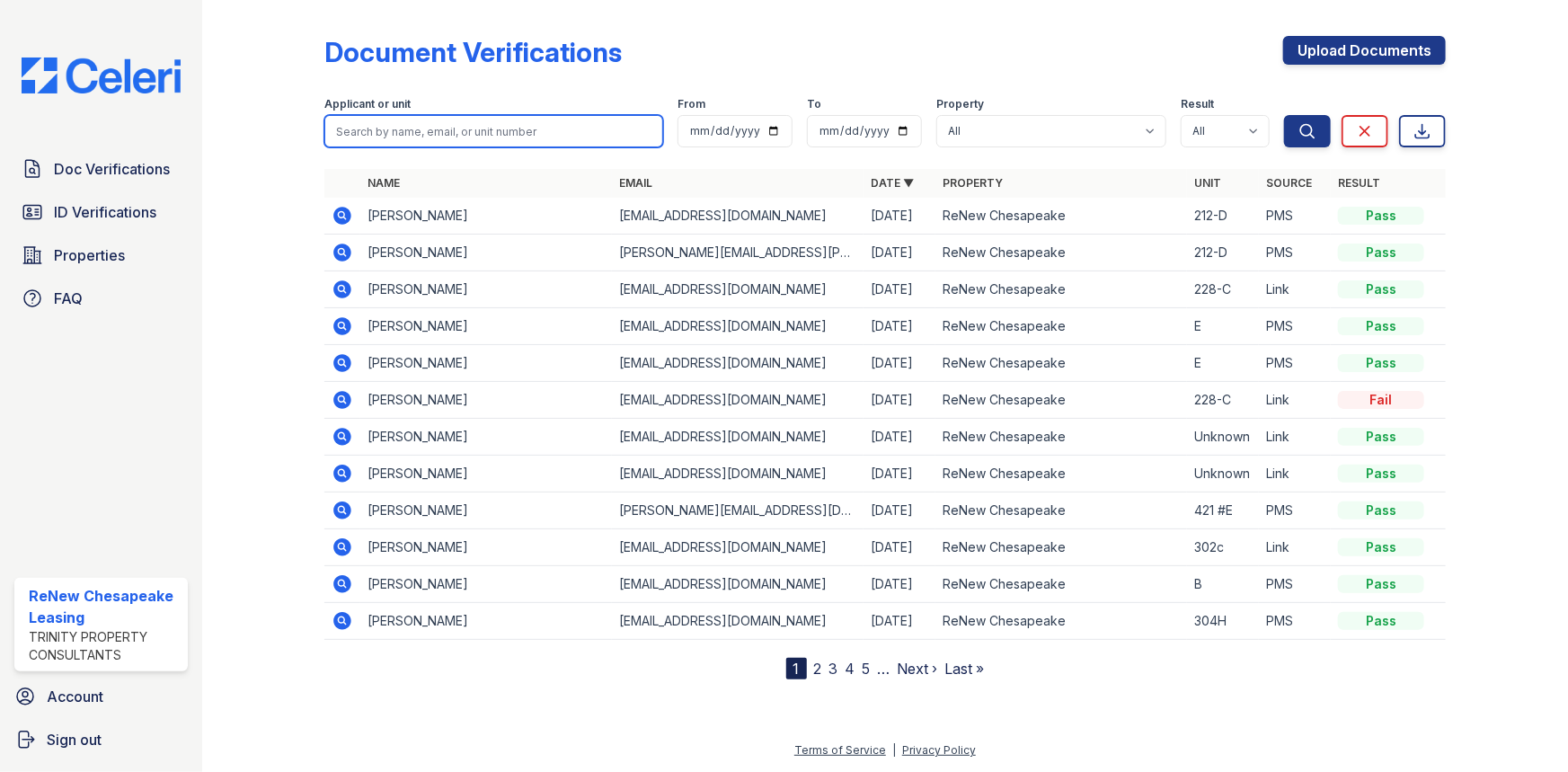
click at [394, 138] on input "search" at bounding box center [493, 131] width 338 height 33
type input "[PERSON_NAME]"
click at [1284, 115] on button "Search" at bounding box center [1307, 131] width 47 height 33
